Goal: Use online tool/utility: Utilize a website feature to perform a specific function

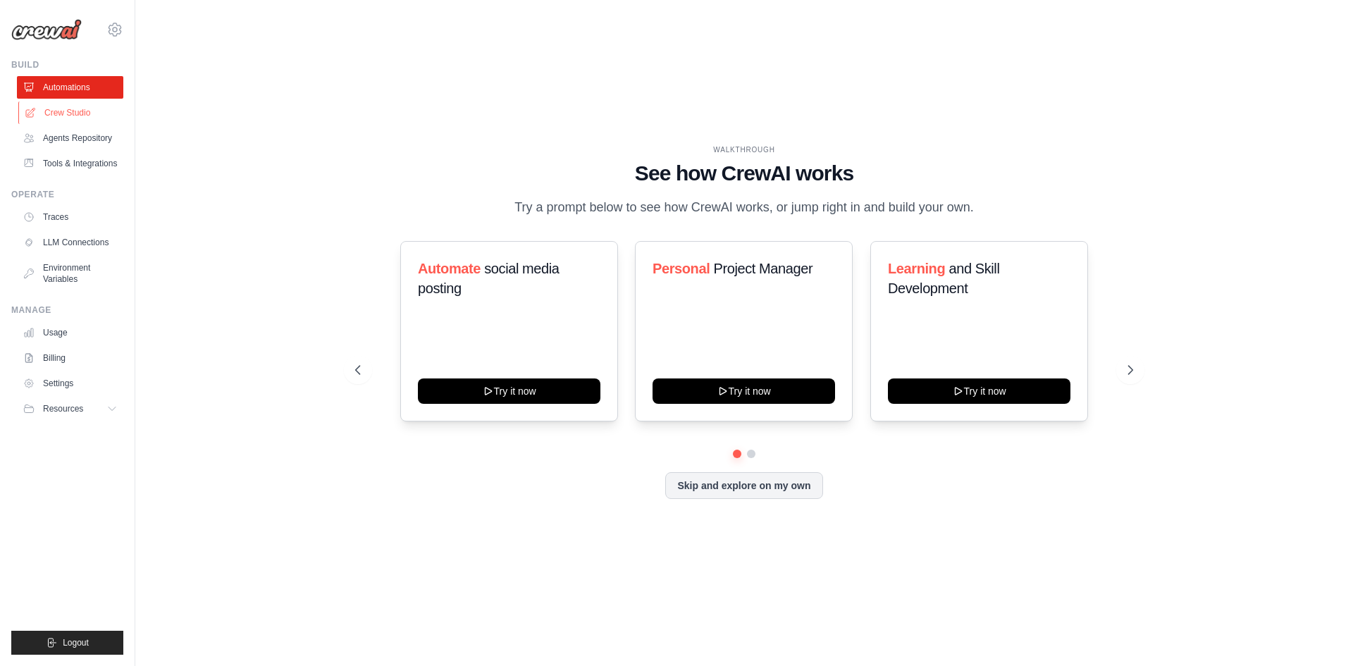
click at [75, 121] on link "Crew Studio" at bounding box center [71, 112] width 106 height 23
click at [82, 116] on link "Crew Studio" at bounding box center [71, 112] width 106 height 23
click at [89, 116] on link "Crew Studio" at bounding box center [71, 112] width 106 height 23
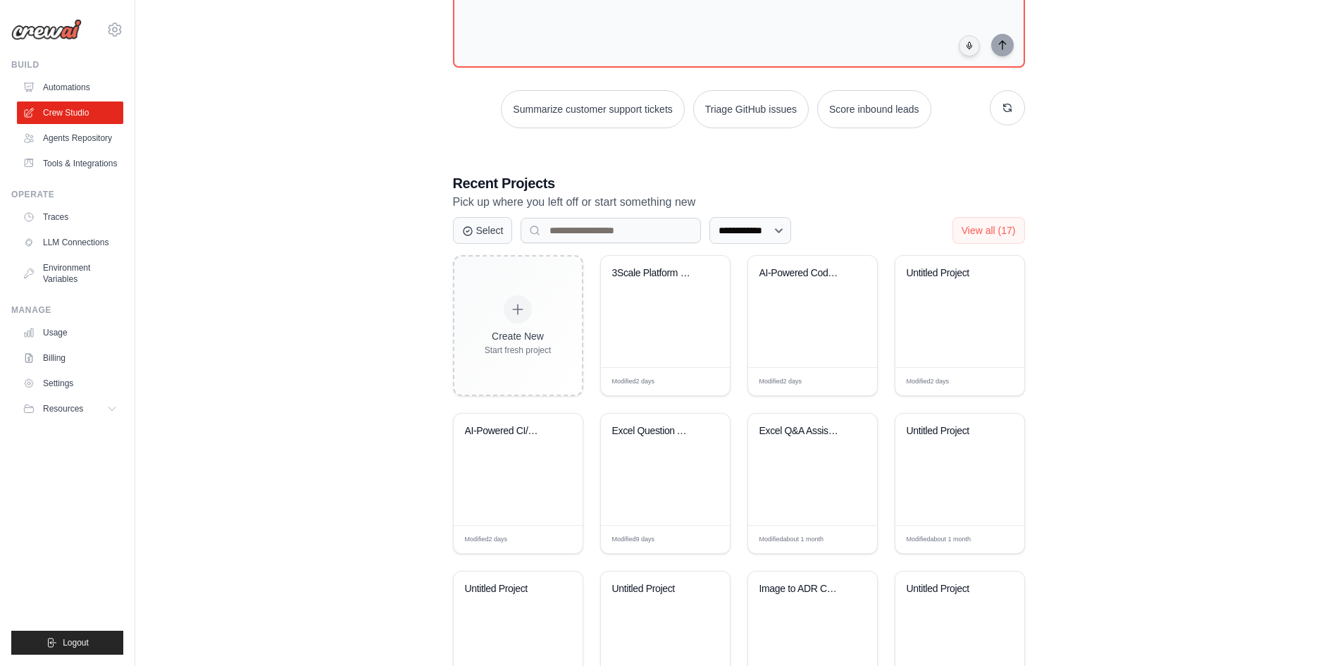
scroll to position [141, 0]
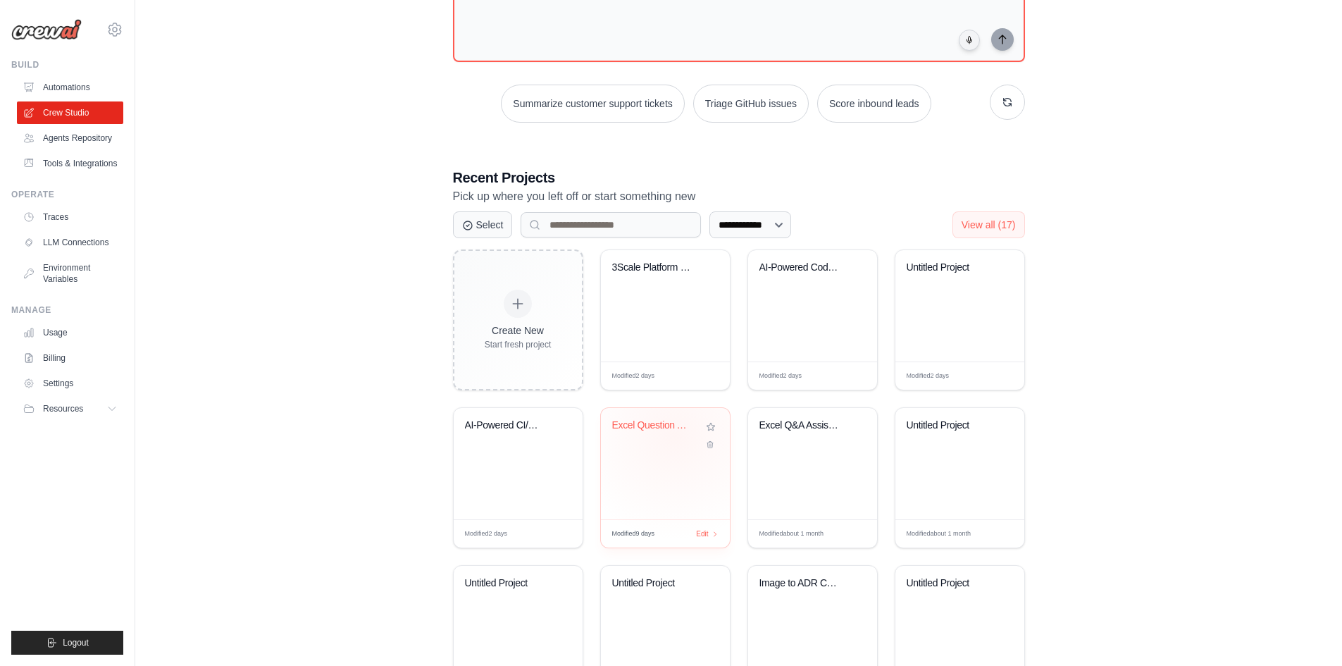
click at [675, 435] on div "Excel Question Answering Assistant" at bounding box center [665, 435] width 106 height 32
